Goal: Information Seeking & Learning: Understand process/instructions

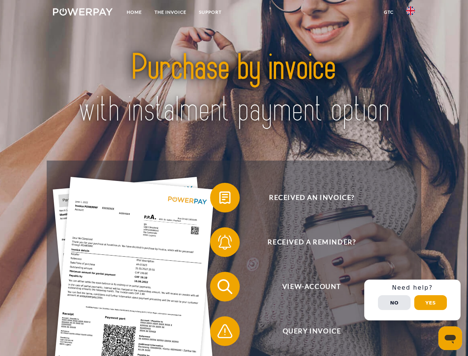
click at [83, 13] on img at bounding box center [83, 11] width 60 height 7
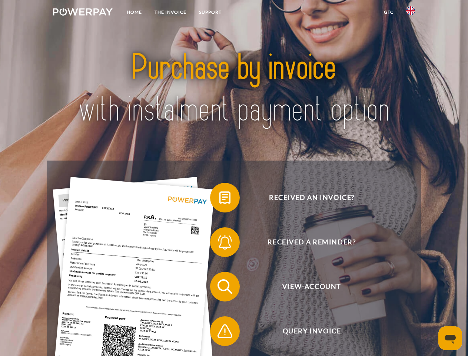
click at [411, 13] on img at bounding box center [411, 10] width 9 height 9
click at [389, 12] on link "GTC" at bounding box center [389, 12] width 22 height 13
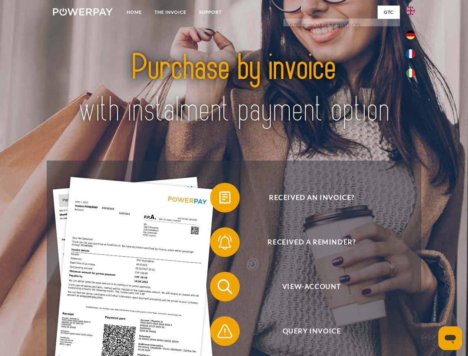
click at [220, 199] on span at bounding box center [213, 197] width 37 height 37
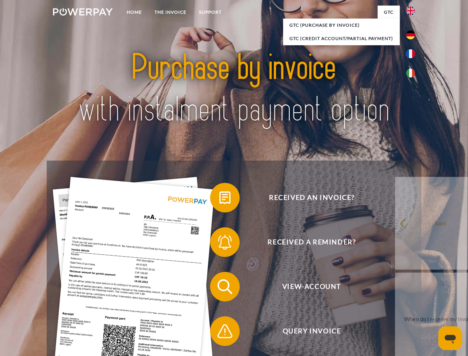
click at [220, 244] on span at bounding box center [213, 242] width 37 height 37
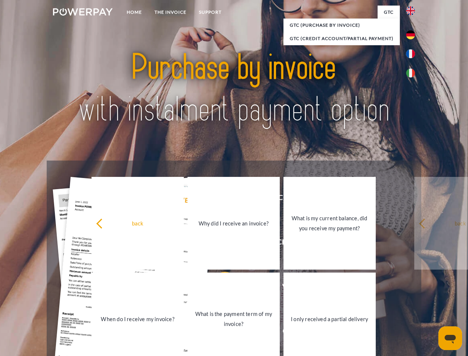
click at [220, 288] on link "What is the payment term of my invoice?" at bounding box center [234, 319] width 92 height 93
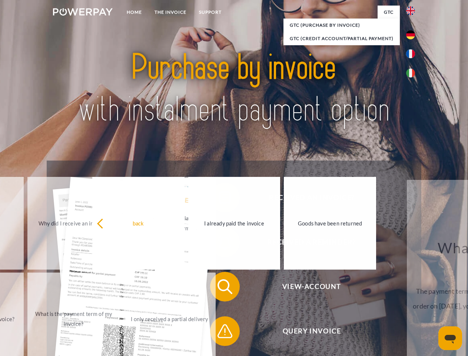
click at [220, 333] on span at bounding box center [213, 331] width 37 height 37
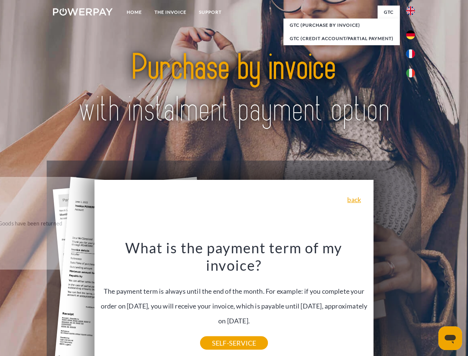
click at [413, 300] on div "Received an invoice? Received a reminder? View-Account Query Invoice" at bounding box center [234, 309] width 375 height 297
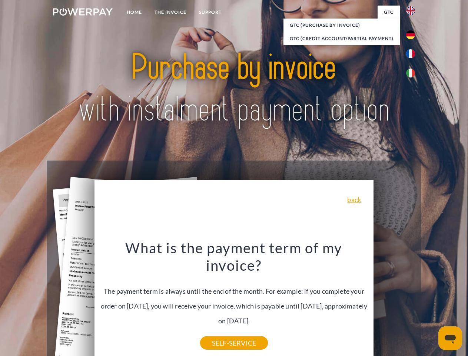
click at [395, 302] on span "View-Account" at bounding box center [312, 287] width 182 height 30
click at [431, 303] on header "Home THE INVOICE Support" at bounding box center [234, 256] width 468 height 512
